Goal: Information Seeking & Learning: Learn about a topic

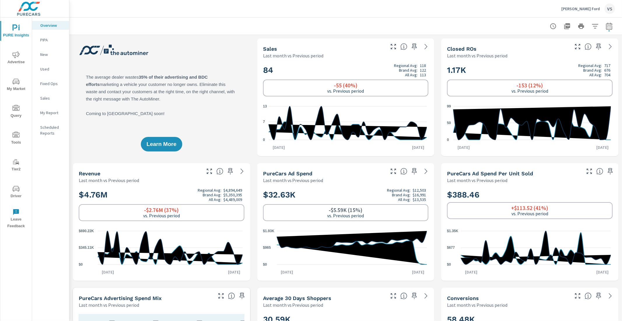
scroll to position [0, 0]
click at [15, 79] on icon "nav menu" at bounding box center [16, 81] width 7 height 7
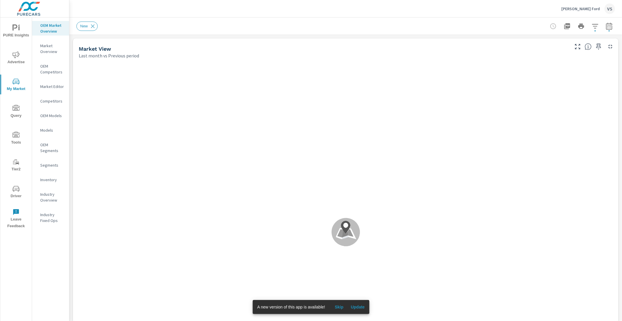
click at [363, 306] on span "Update" at bounding box center [358, 307] width 14 height 5
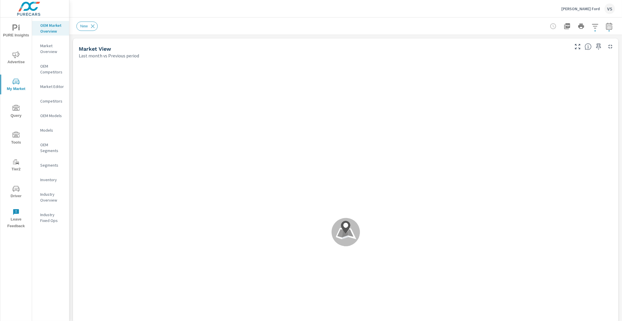
scroll to position [23, 0]
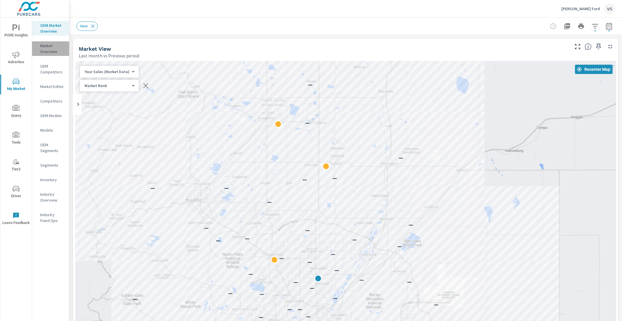
click at [53, 49] on p "Market Overview" at bounding box center [52, 49] width 24 height 12
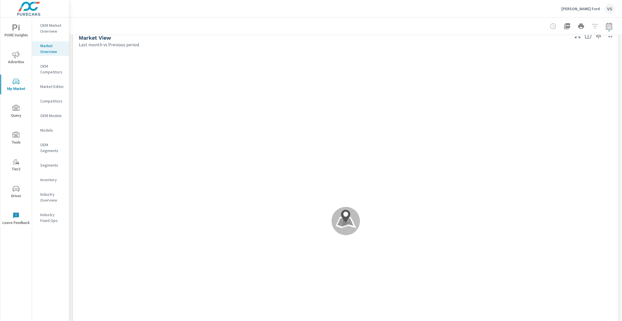
scroll to position [10, 0]
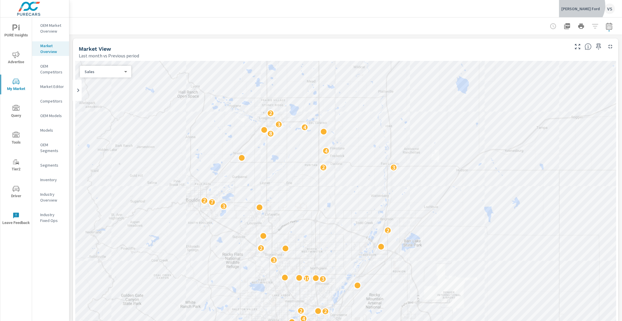
click at [593, 5] on div "O'Meara Ford VS" at bounding box center [588, 8] width 54 height 10
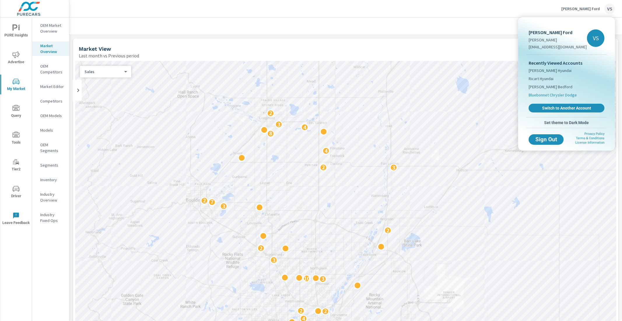
click at [544, 96] on span "Bluebonnet Chrysler Dodge" at bounding box center [552, 95] width 48 height 6
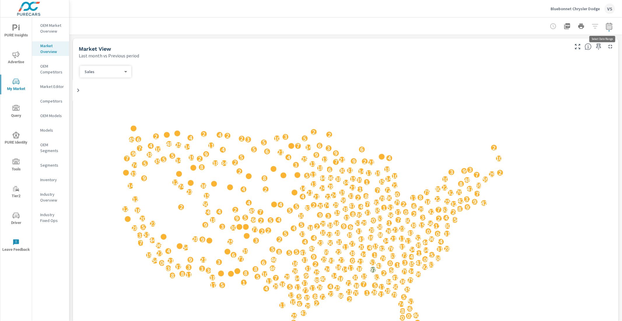
scroll to position [0, 0]
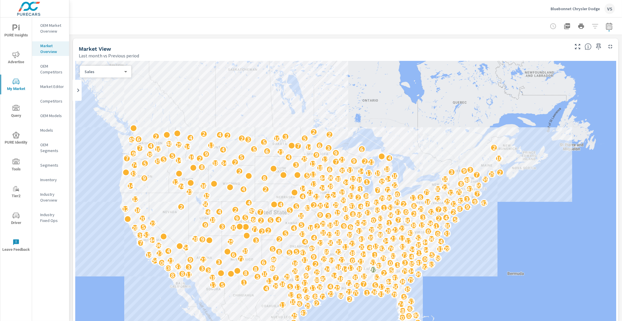
click at [592, 23] on div at bounding box center [581, 26] width 68 height 12
click at [591, 25] on div at bounding box center [581, 26] width 68 height 12
click at [49, 30] on p "OEM Market Overview" at bounding box center [52, 28] width 24 height 12
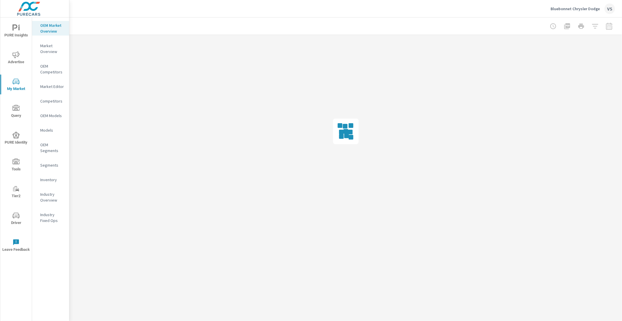
click at [52, 48] on p "Market Overview" at bounding box center [52, 49] width 24 height 12
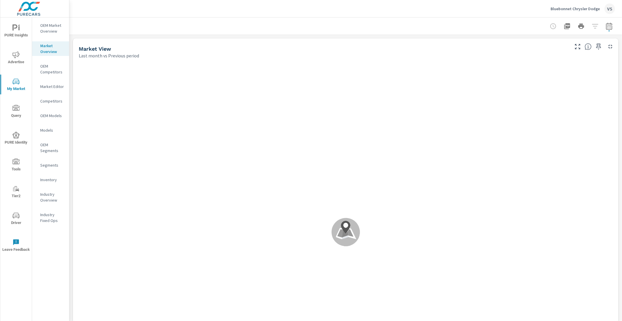
scroll to position [0, 0]
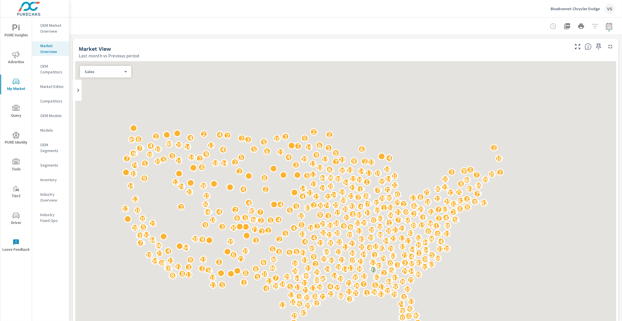
click at [607, 29] on icon "button" at bounding box center [609, 25] width 6 height 7
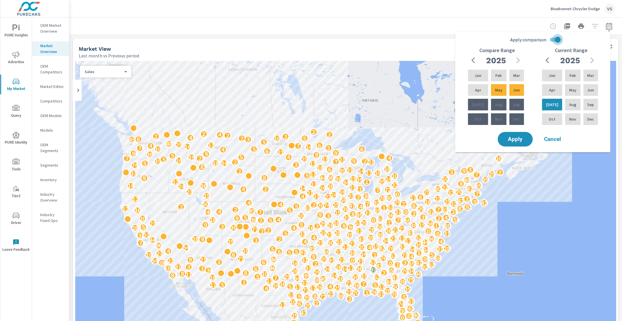
click at [560, 38] on input "Apply comparison" at bounding box center [557, 39] width 33 height 11
checkbox input "false"
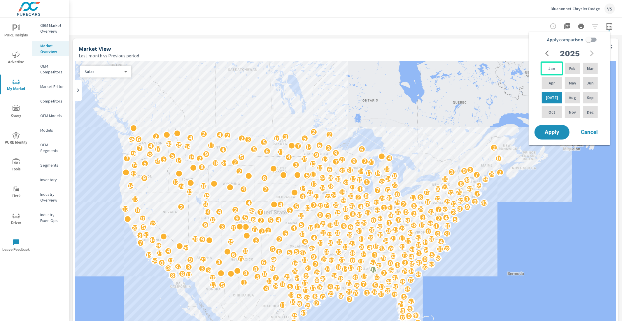
click at [552, 73] on div "Jan" at bounding box center [551, 69] width 22 height 14
click at [584, 83] on div "Jun" at bounding box center [590, 83] width 17 height 14
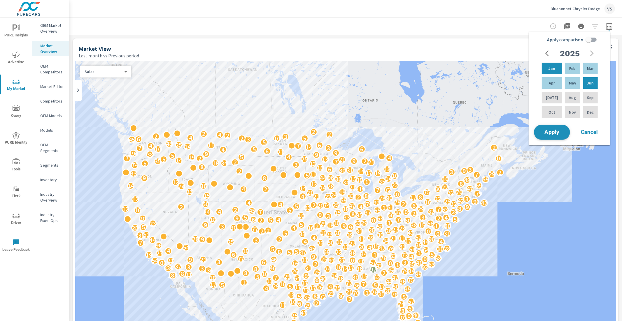
click at [558, 131] on span "Apply" at bounding box center [552, 133] width 24 height 6
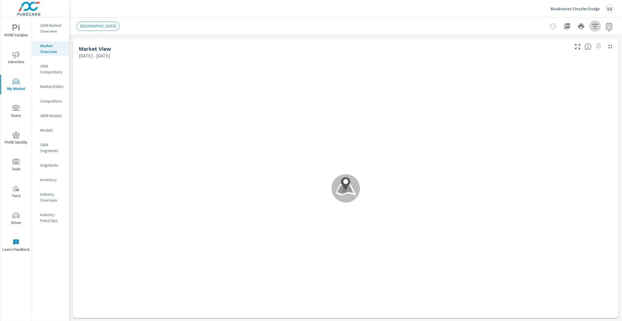
scroll to position [0, 0]
click at [592, 23] on icon "button" at bounding box center [594, 26] width 7 height 7
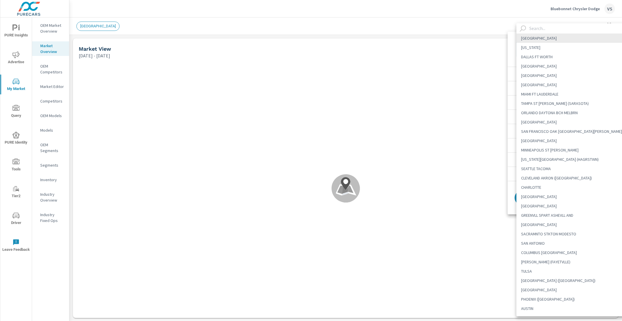
click at [570, 50] on body "PURE Insights Advertise My Market Query PURE Identity Tools Tier2 Driver Leave …" at bounding box center [311, 160] width 622 height 321
click at [481, 23] on div at bounding box center [311, 160] width 622 height 321
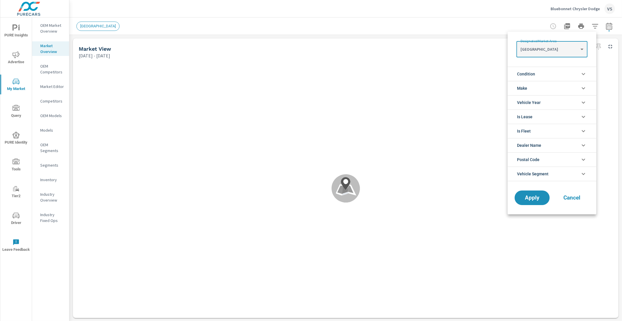
click at [548, 53] on li "DALLAS FT WORTH" at bounding box center [559, 53] width 86 height 5
click at [580, 50] on Area "LOS ANGELES NEW YORK DALLAS FT WORTH CHICAGO ATLANTA HOUSTON MIAMI FT LAUDERDAL…" at bounding box center [311, 160] width 622 height 321
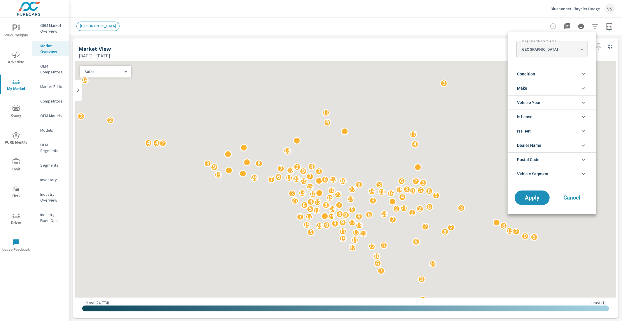
scroll to position [0, 0]
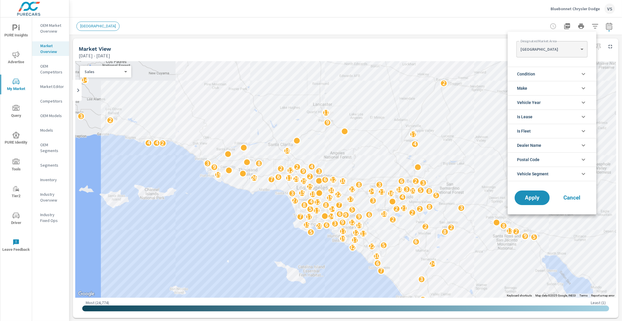
click at [563, 54] on body "PURE Insights Advertise My Market Query PURE Identity Tools Tier2 Driver Leave …" at bounding box center [311, 160] width 622 height 321
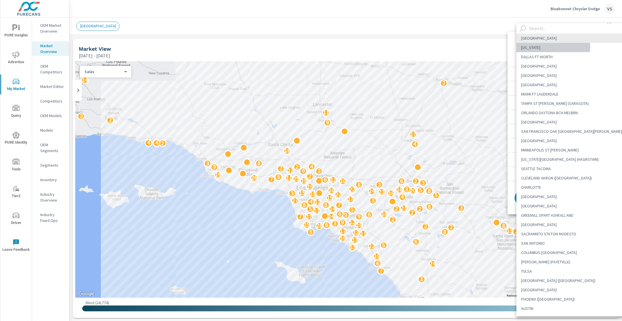
click at [549, 47] on li "NEW YORK" at bounding box center [573, 47] width 115 height 9
type Area "NEW YORK"
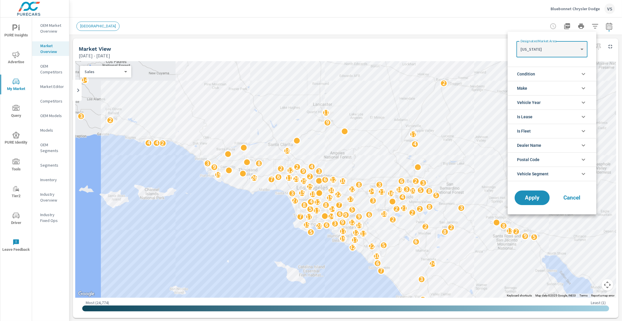
click at [565, 173] on li "Vehicle Segment" at bounding box center [551, 174] width 89 height 15
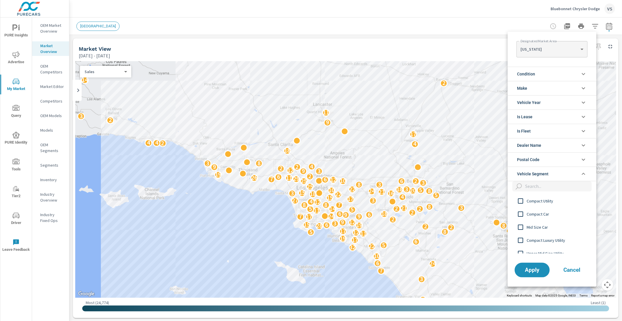
click at [553, 90] on li "Make" at bounding box center [551, 88] width 89 height 14
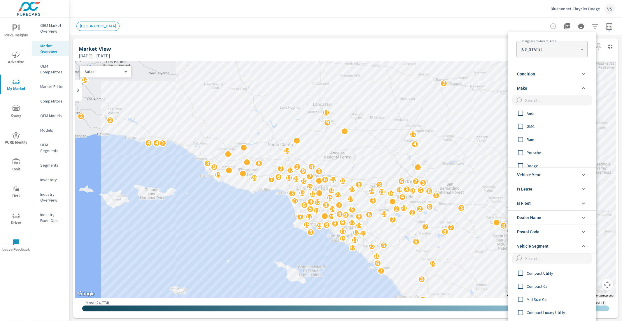
scroll to position [208, 0]
click at [522, 130] on input "filter options" at bounding box center [520, 130] width 12 height 12
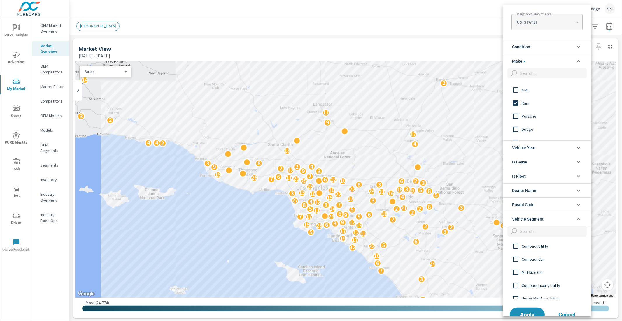
click at [513, 129] on input "filter options" at bounding box center [515, 129] width 12 height 12
click at [535, 73] on input "filter options" at bounding box center [552, 73] width 69 height 10
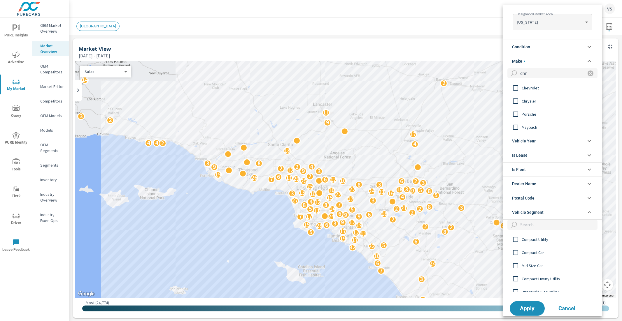
scroll to position [0, 0]
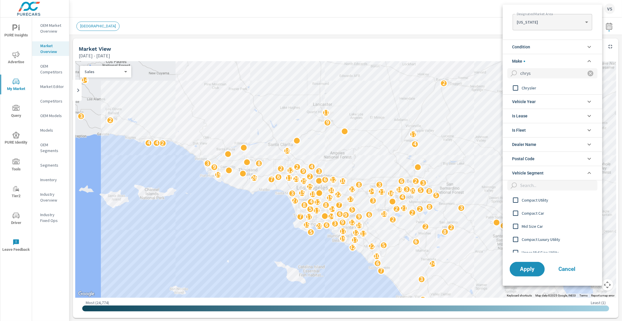
click at [516, 89] on input "filter options" at bounding box center [515, 88] width 12 height 12
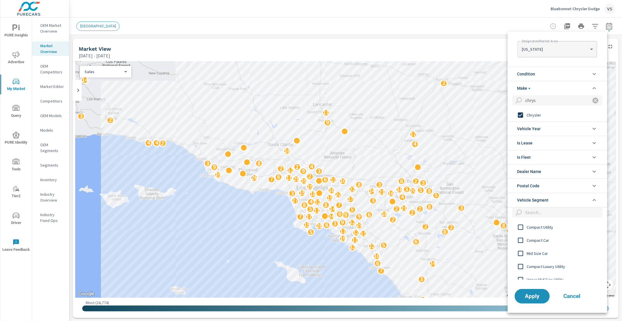
drag, startPoint x: 545, startPoint y: 99, endPoint x: 508, endPoint y: 101, distance: 37.0
click at [508, 101] on div "chrys" at bounding box center [556, 101] width 99 height 13
type input "jeep"
click at [520, 113] on input "filter options" at bounding box center [520, 115] width 12 height 12
click at [528, 302] on button "Apply" at bounding box center [532, 296] width 36 height 15
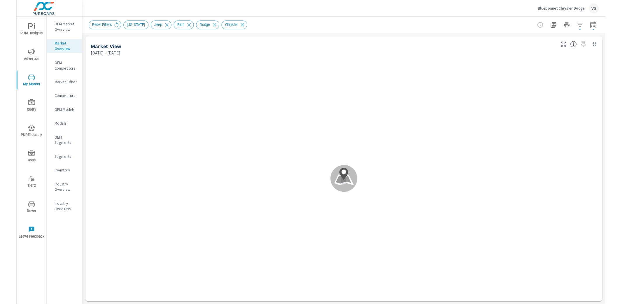
scroll to position [69, 0]
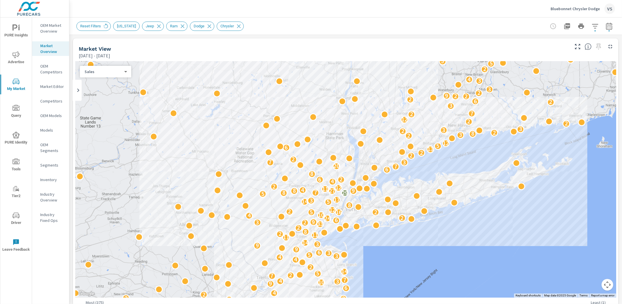
click at [591, 30] on button "button" at bounding box center [595, 26] width 12 height 12
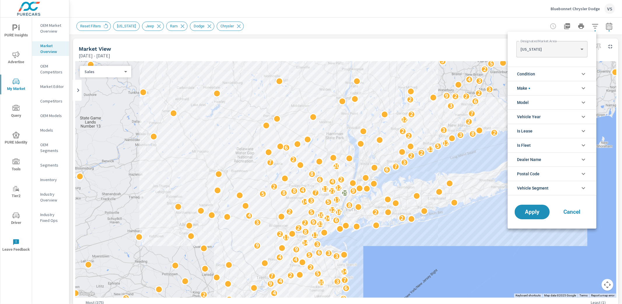
scroll to position [59, 0]
click at [534, 107] on li "Model" at bounding box center [551, 102] width 89 height 14
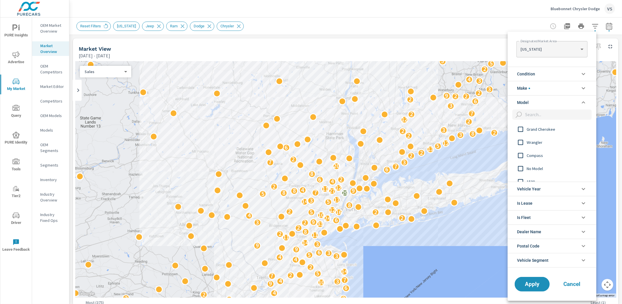
click at [536, 84] on li "Make" at bounding box center [551, 88] width 89 height 14
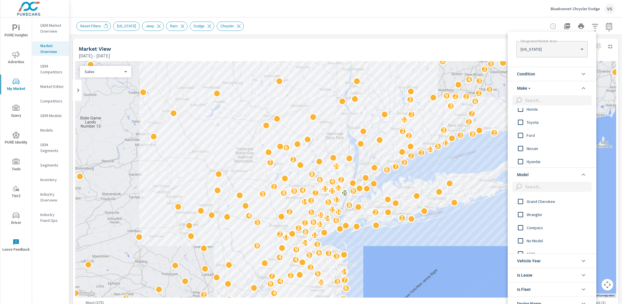
scroll to position [0, 0]
click at [521, 142] on input "filter options" at bounding box center [520, 141] width 12 height 12
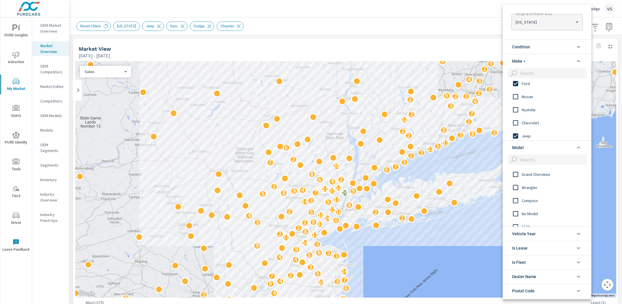
scroll to position [37, 0]
click at [516, 117] on input "filter options" at bounding box center [515, 117] width 12 height 12
click at [476, 27] on div at bounding box center [311, 152] width 622 height 304
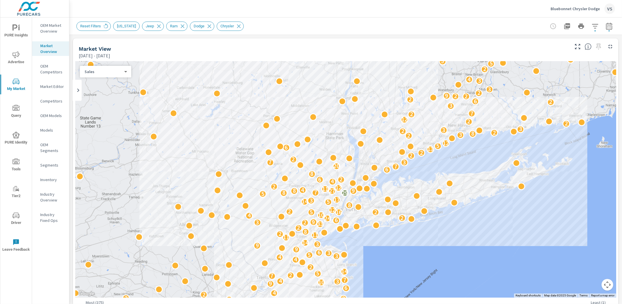
click at [583, 25] on div at bounding box center [581, 26] width 68 height 12
click at [591, 25] on icon "button" at bounding box center [594, 26] width 7 height 7
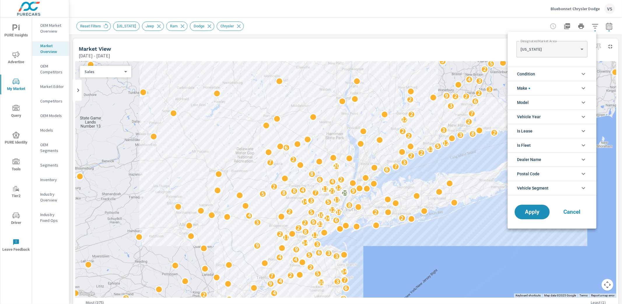
scroll to position [33, 0]
click at [524, 219] on button "Apply" at bounding box center [532, 212] width 36 height 15
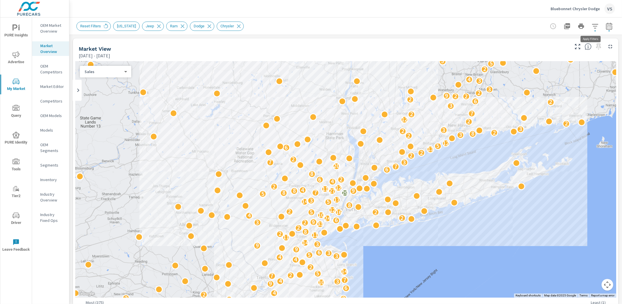
click at [589, 30] on button "button" at bounding box center [595, 26] width 12 height 12
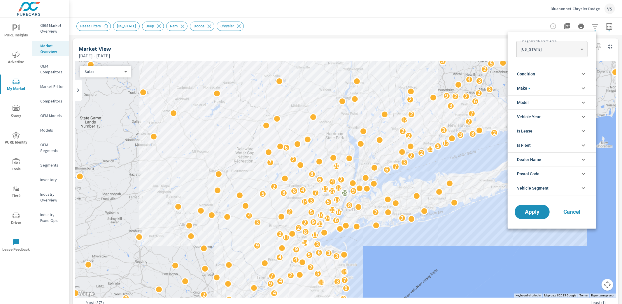
scroll to position [59, 0]
click at [528, 87] on span "Make" at bounding box center [523, 88] width 13 height 14
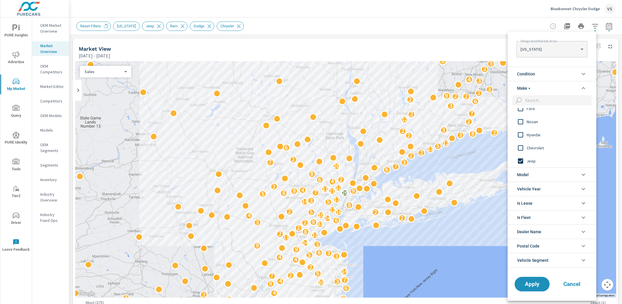
scroll to position [0, 0]
click at [522, 147] on input "filter options" at bounding box center [520, 148] width 12 height 12
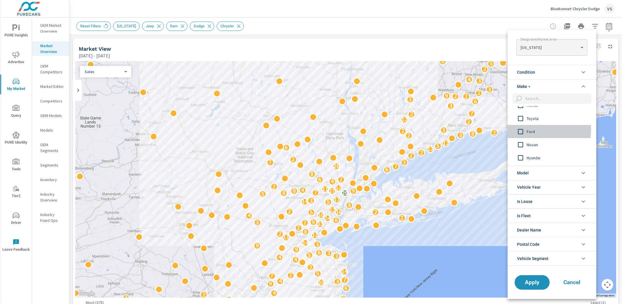
click at [521, 130] on input "filter options" at bounding box center [520, 132] width 12 height 12
click at [523, 121] on input "filter options" at bounding box center [520, 119] width 12 height 12
click at [529, 278] on button "Apply" at bounding box center [532, 282] width 36 height 15
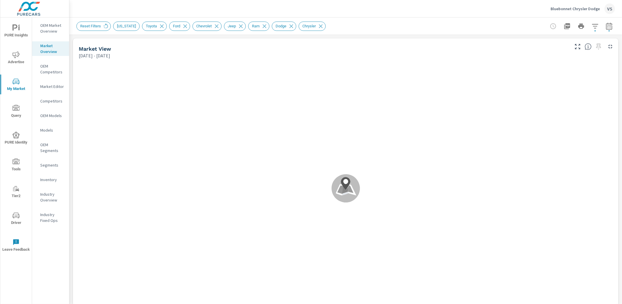
scroll to position [69, 0]
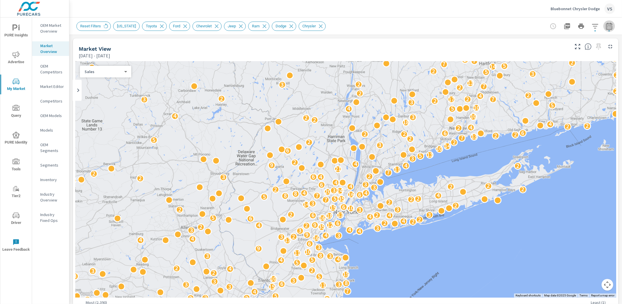
click at [607, 27] on button "button" at bounding box center [609, 26] width 12 height 12
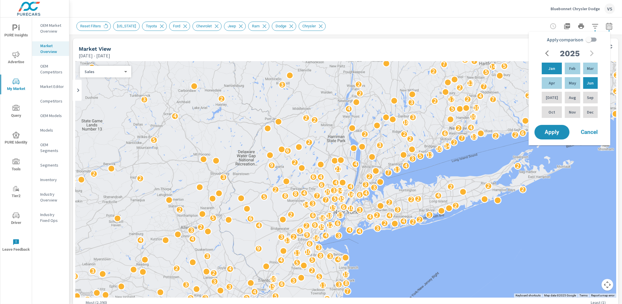
click at [588, 41] on input "Apply comparison" at bounding box center [588, 39] width 33 height 11
checkbox input "true"
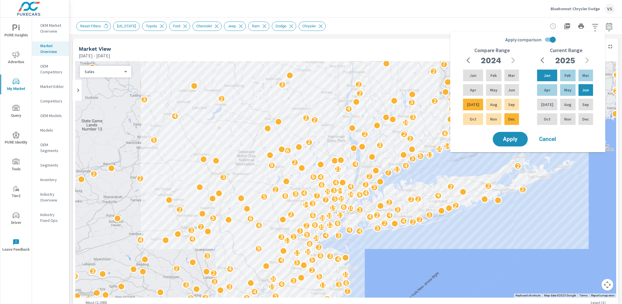
scroll to position [0, 0]
click at [517, 139] on span "Apply" at bounding box center [510, 140] width 24 height 6
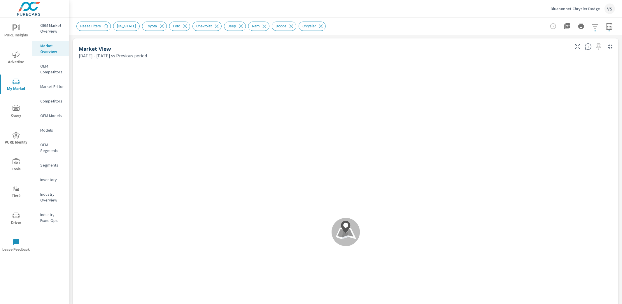
scroll to position [0, 0]
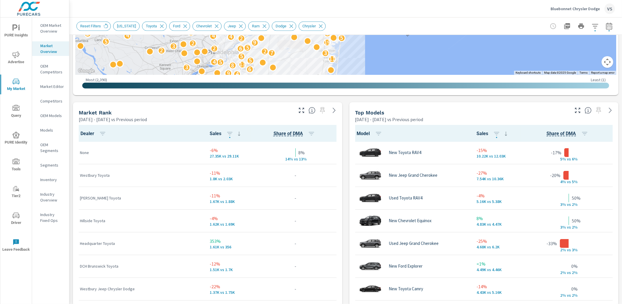
scroll to position [330, 0]
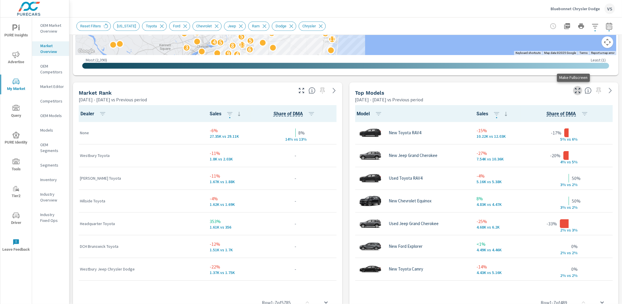
click at [574, 90] on icon "button" at bounding box center [577, 90] width 7 height 7
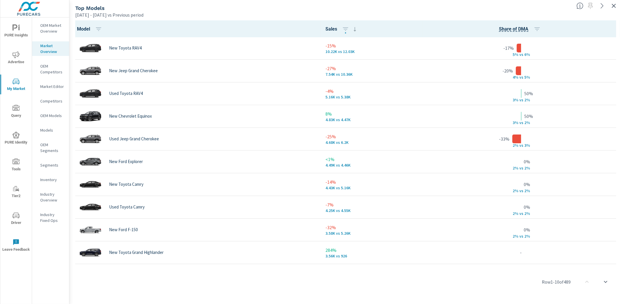
click at [614, 6] on icon "button" at bounding box center [614, 6] width 4 height 4
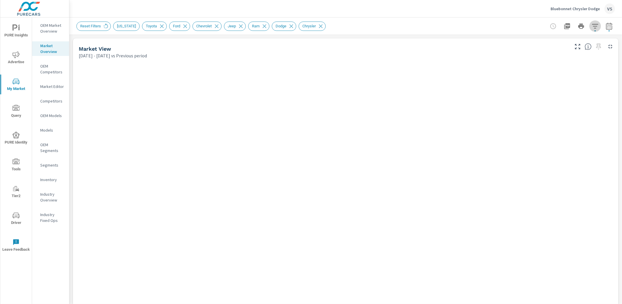
click at [591, 29] on icon "button" at bounding box center [594, 26] width 7 height 7
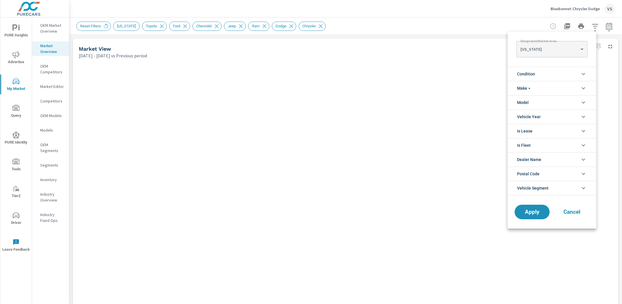
scroll to position [59, 0]
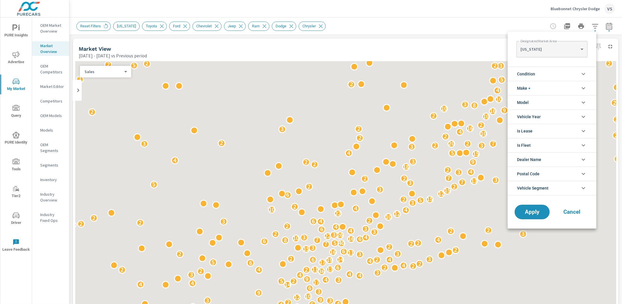
click at [544, 88] on li "Make" at bounding box center [551, 88] width 89 height 14
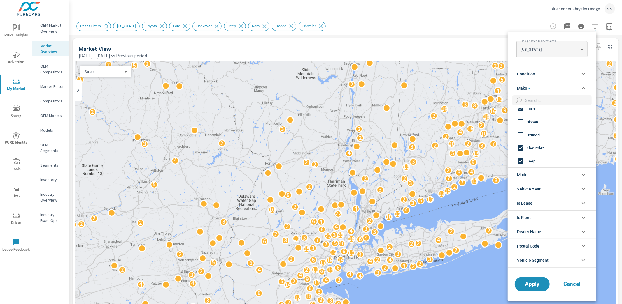
scroll to position [0, 0]
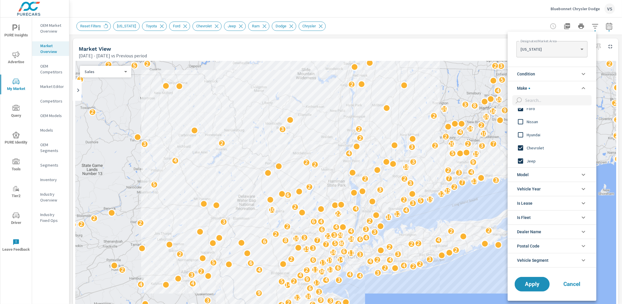
click at [544, 88] on li "Make" at bounding box center [551, 88] width 89 height 14
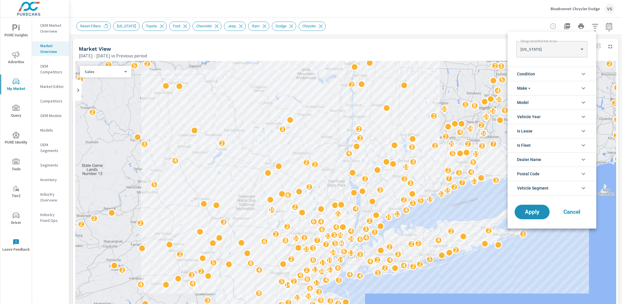
click at [542, 78] on li "Condition" at bounding box center [551, 74] width 89 height 14
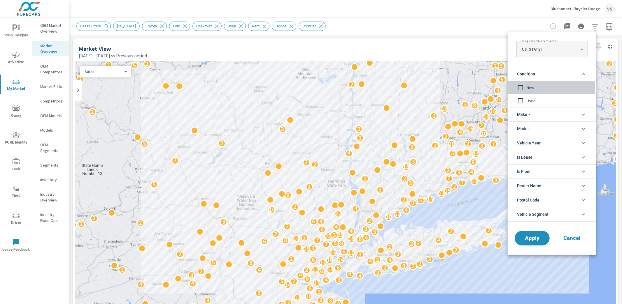
click at [519, 87] on input "filter options" at bounding box center [520, 88] width 12 height 12
click at [521, 235] on button "Apply" at bounding box center [532, 238] width 36 height 15
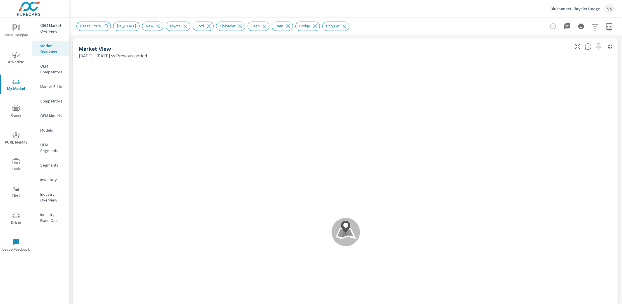
scroll to position [69, 0]
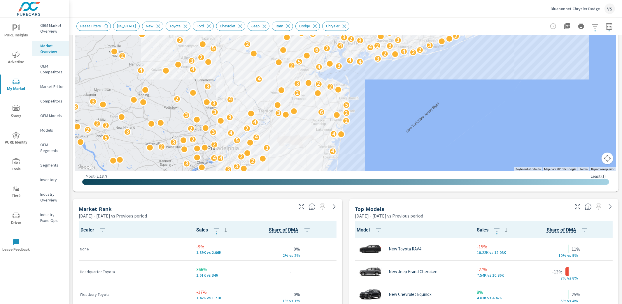
scroll to position [214, 0]
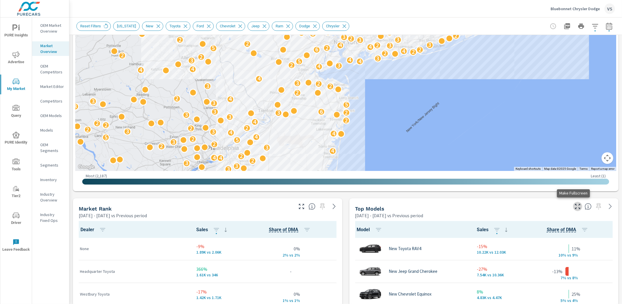
click at [574, 207] on icon "button" at bounding box center [577, 206] width 7 height 7
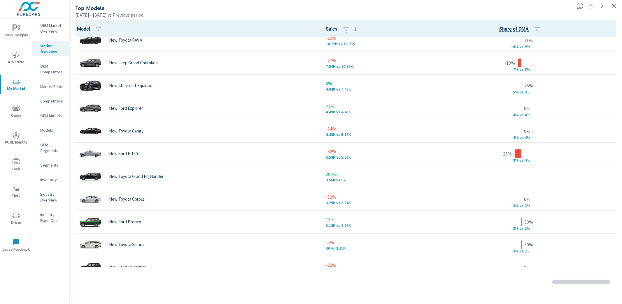
scroll to position [16, 0]
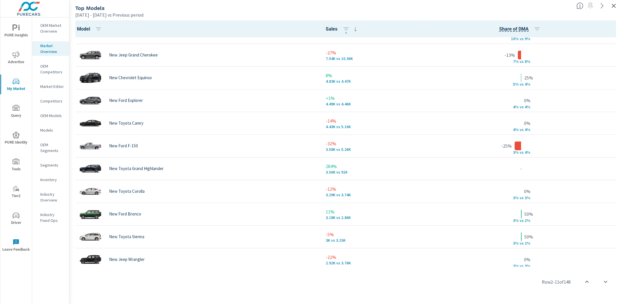
scroll to position [9, 0]
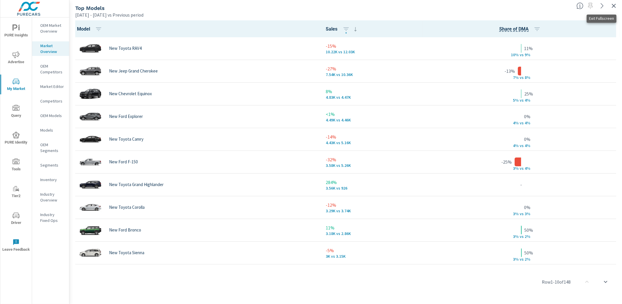
click at [614, 8] on icon "button" at bounding box center [613, 5] width 7 height 7
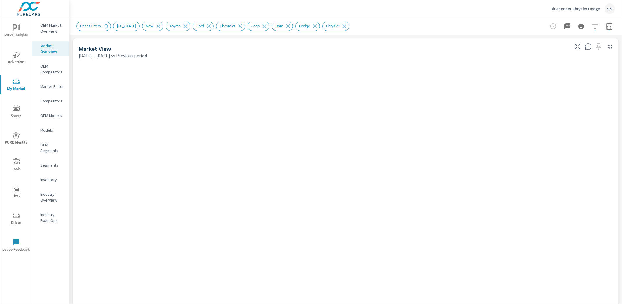
click at [591, 27] on icon "button" at bounding box center [594, 26] width 7 height 7
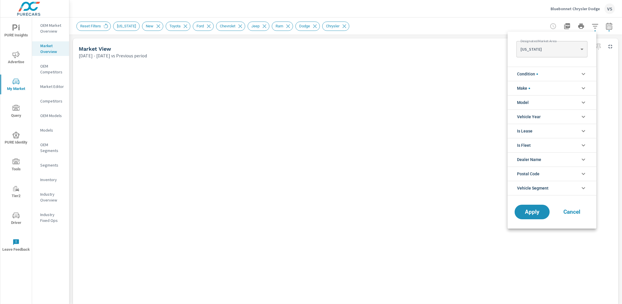
scroll to position [59, 0]
click at [556, 90] on li "Make" at bounding box center [551, 88] width 89 height 14
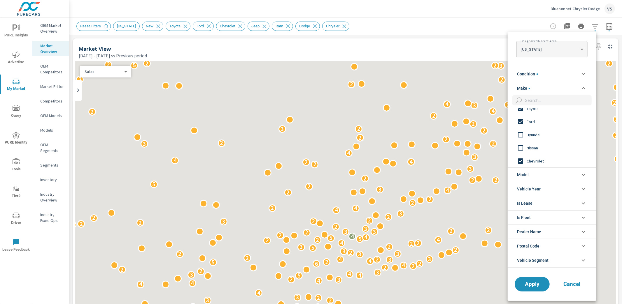
scroll to position [69, 0]
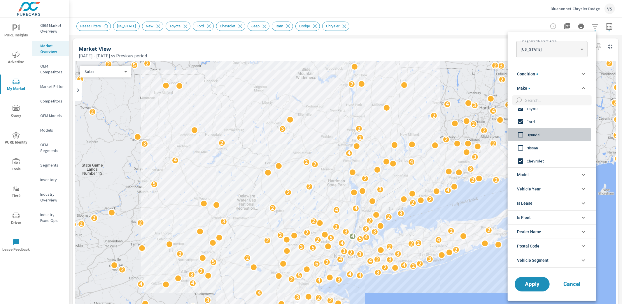
click at [521, 136] on input "filter options" at bounding box center [520, 135] width 12 height 12
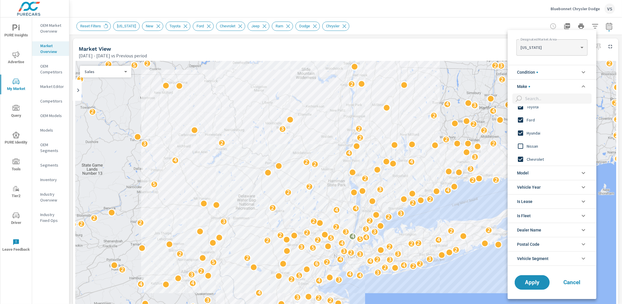
click at [521, 147] on input "filter options" at bounding box center [520, 146] width 12 height 12
click at [549, 267] on ul "Condition New Used Make Honda Toyota Ford Hyundai Nissan Chevrolet Subaru Mazda…" at bounding box center [551, 166] width 89 height 206
click at [556, 262] on li "Vehicle Segment" at bounding box center [551, 259] width 89 height 15
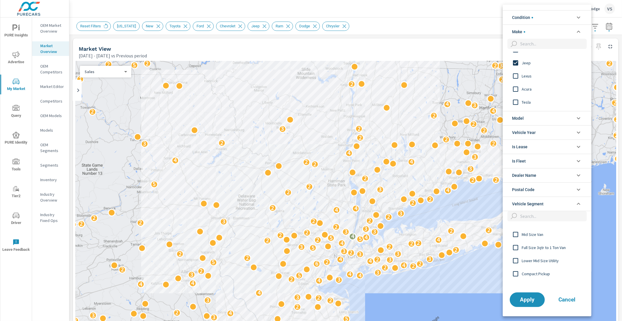
scroll to position [115, 0]
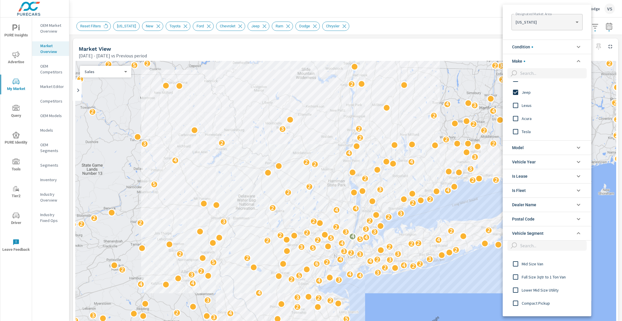
click at [416, 30] on div at bounding box center [311, 160] width 622 height 321
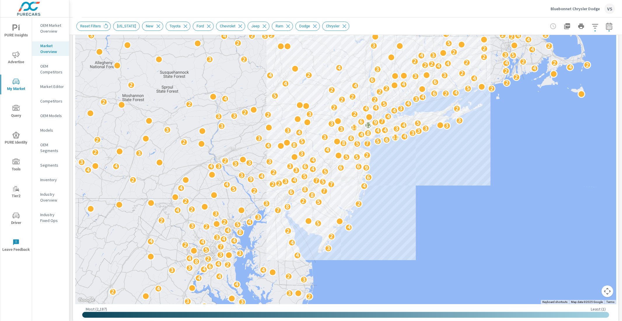
scroll to position [259, 0]
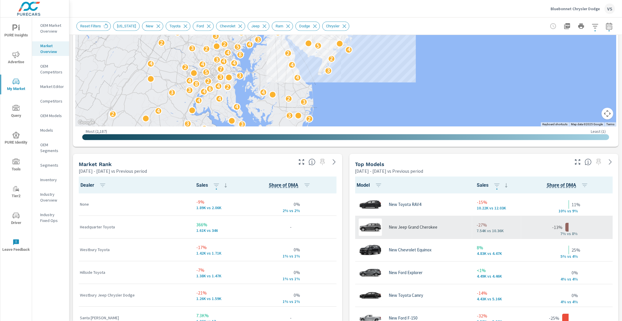
click at [434, 227] on p "New Jeep Grand Cherokee" at bounding box center [413, 227] width 49 height 5
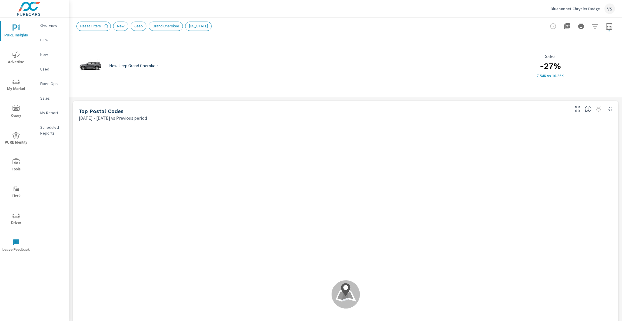
scroll to position [69, 0]
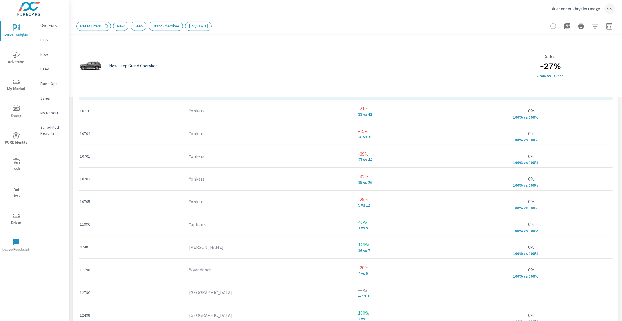
scroll to position [462, 0]
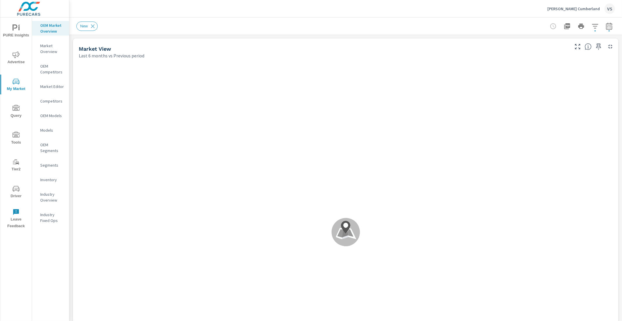
scroll to position [0, 0]
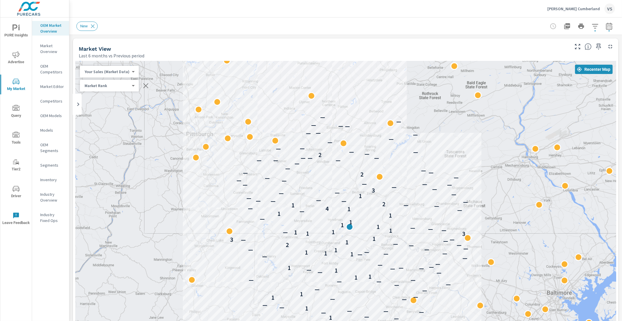
scroll to position [0, 0]
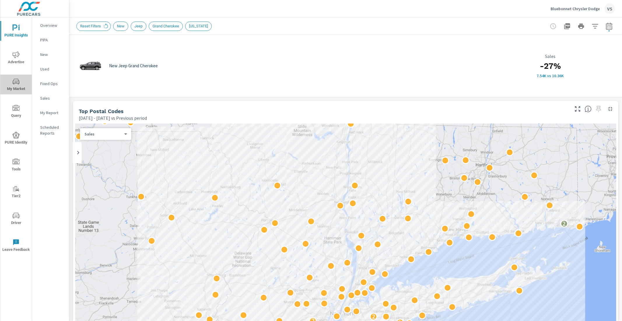
click at [16, 85] on icon "nav menu" at bounding box center [16, 81] width 7 height 7
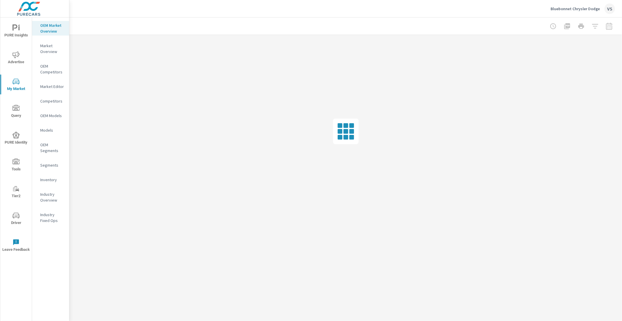
click at [596, 29] on div at bounding box center [581, 26] width 68 height 12
click at [595, 27] on div at bounding box center [581, 26] width 68 height 12
click at [308, 26] on div at bounding box center [345, 25] width 538 height 17
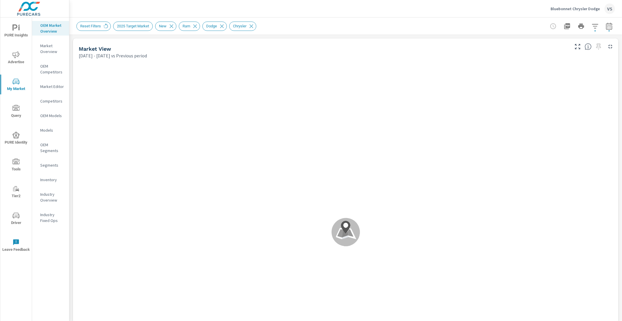
scroll to position [0, 0]
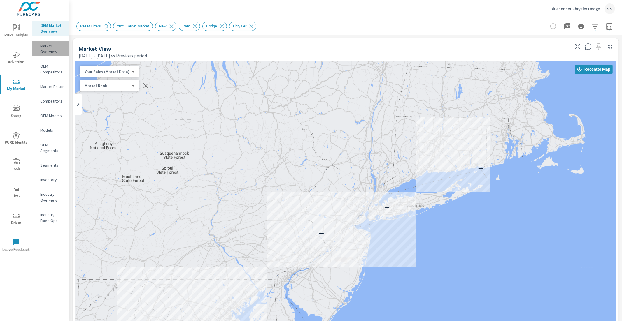
click at [43, 47] on p "Market Overview" at bounding box center [52, 49] width 24 height 12
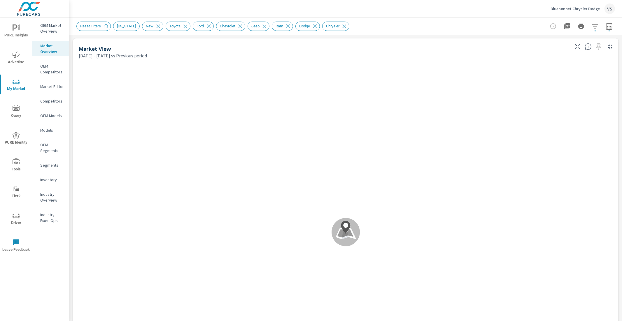
scroll to position [69, 0]
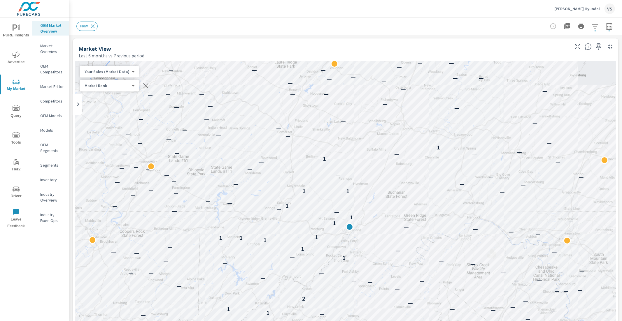
scroll to position [23, 0]
